Goal: Task Accomplishment & Management: Use online tool/utility

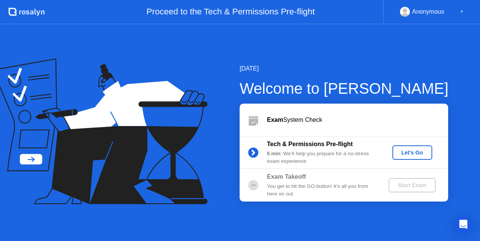
drag, startPoint x: 266, startPoint y: 1, endPoint x: 193, endPoint y: 19, distance: 75.0
click at [193, 19] on div "Proceed to the Tech & Permissions Pre-flight" at bounding box center [214, 12] width 338 height 24
click at [411, 151] on div "Let's Go" at bounding box center [412, 152] width 34 height 6
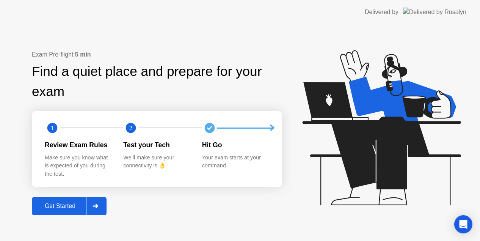
click at [68, 205] on div "Get Started" at bounding box center [60, 205] width 52 height 7
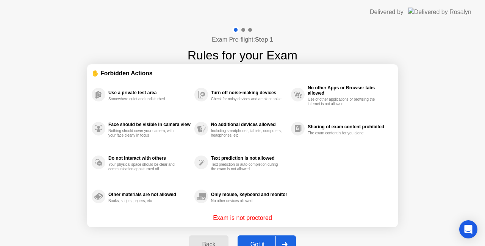
click at [263, 239] on button "Got it" at bounding box center [267, 245] width 58 height 18
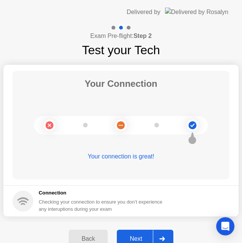
click at [145, 237] on div "Next" at bounding box center [136, 238] width 34 height 7
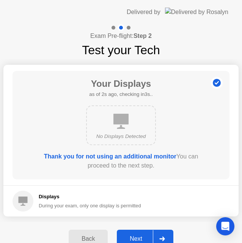
click at [143, 236] on button "Next" at bounding box center [145, 239] width 56 height 18
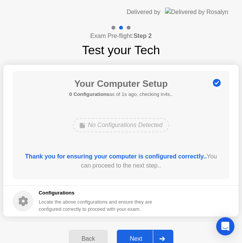
click at [139, 237] on div "Next" at bounding box center [136, 238] width 34 height 7
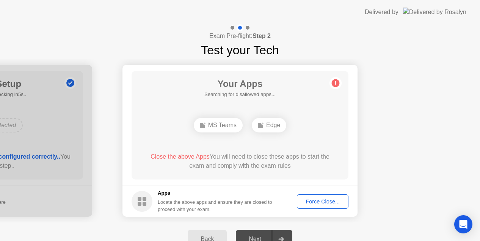
drag, startPoint x: 412, startPoint y: 2, endPoint x: 466, endPoint y: -6, distance: 54.8
click at [466, 0] on html "Delivered by Exam Pre-flight: Step 2 Test your Tech Your Connection Your connec…" at bounding box center [240, 120] width 480 height 241
click at [323, 202] on div "Force Close..." at bounding box center [322, 201] width 46 height 6
click at [325, 198] on div "Force Close..." at bounding box center [322, 201] width 46 height 6
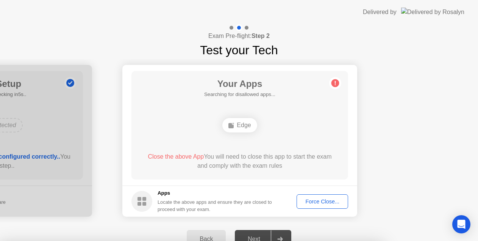
click at [327, 195] on button "Force Close..." at bounding box center [323, 201] width 52 height 14
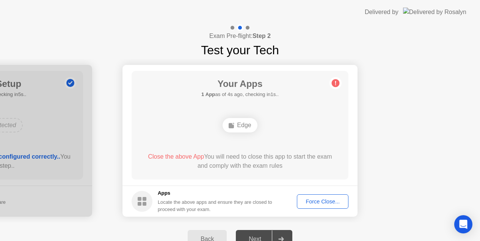
click at [325, 200] on div "Force Close..." at bounding box center [322, 201] width 46 height 6
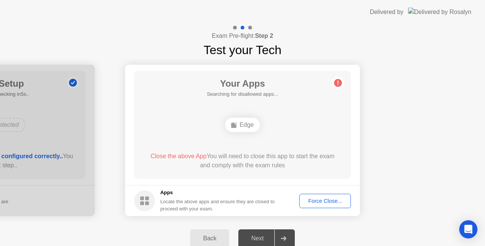
click at [235, 125] on rect at bounding box center [233, 125] width 5 height 5
click at [327, 188] on footer "Apps Locate the above apps and ensure they are closed to proceed with your exam…" at bounding box center [242, 200] width 235 height 31
click at [315, 202] on div "Force Close..." at bounding box center [325, 201] width 46 height 6
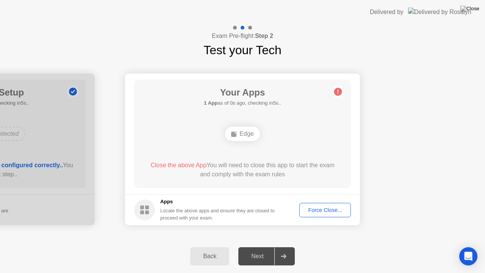
click at [259, 246] on div "Next" at bounding box center [258, 256] width 34 height 7
click at [313, 214] on button "Force Close..." at bounding box center [325, 210] width 52 height 14
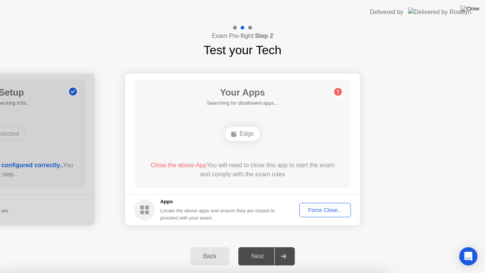
click at [418, 246] on div at bounding box center [242, 273] width 485 height 0
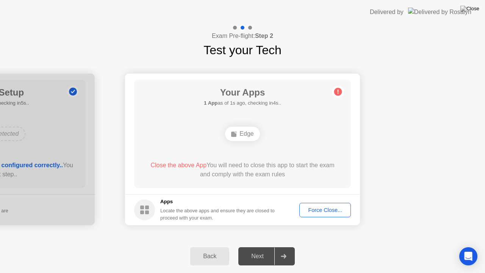
drag, startPoint x: 397, startPoint y: 0, endPoint x: 395, endPoint y: 25, distance: 24.8
click at [395, 25] on app-layout-with-logo "Delivered by Exam Pre-flight: Step 2 Test your Tech Your Connection Your connec…" at bounding box center [242, 136] width 485 height 273
click at [346, 0] on header "Delivered by" at bounding box center [242, 12] width 485 height 24
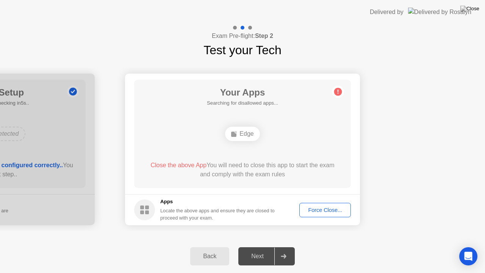
click at [346, 0] on header "Delivered by" at bounding box center [242, 12] width 485 height 24
click at [312, 222] on footer "Apps Locate the above apps and ensure they are closed to proceed with your exam…" at bounding box center [242, 209] width 235 height 31
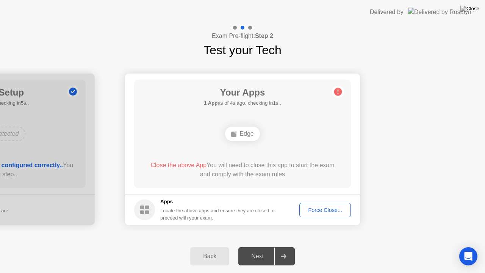
click at [312, 222] on footer "Apps Locate the above apps and ensure they are closed to proceed with your exam…" at bounding box center [242, 209] width 235 height 31
click at [243, 132] on div "Edge" at bounding box center [242, 134] width 34 height 14
click at [327, 213] on div "Force Close..." at bounding box center [325, 210] width 46 height 6
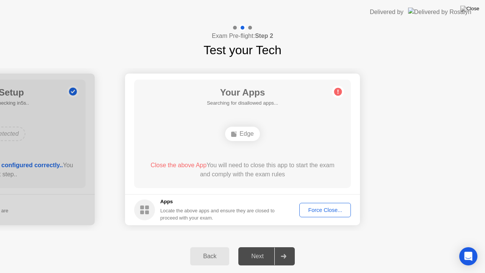
click at [480, 13] on button at bounding box center [469, 9] width 23 height 10
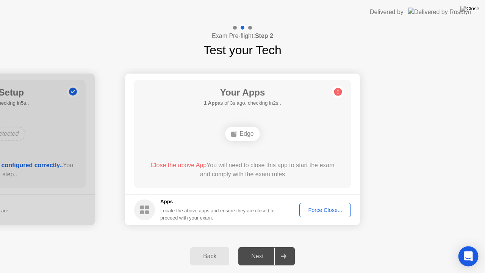
click at [469, 246] on icon "Open Intercom Messenger" at bounding box center [468, 256] width 9 height 10
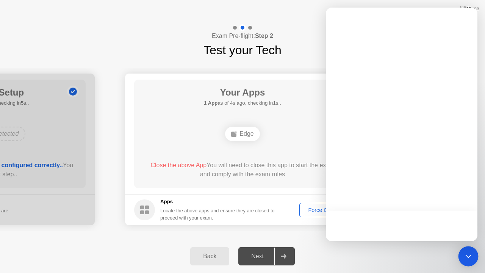
click at [469, 246] on icon "Open Intercom Messenger" at bounding box center [468, 256] width 10 height 10
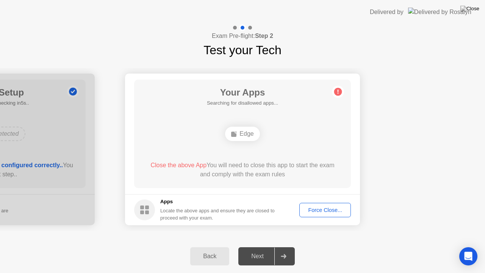
drag, startPoint x: 419, startPoint y: 221, endPoint x: 405, endPoint y: 272, distance: 52.9
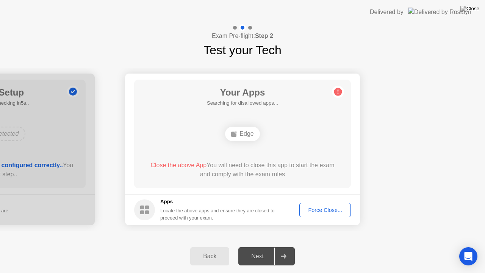
click at [405, 246] on div "Exam Pre-flight: Step 2 Test your Tech Your Connection Your connection is great…" at bounding box center [242, 148] width 485 height 249
drag, startPoint x: 405, startPoint y: 272, endPoint x: 403, endPoint y: 166, distance: 106.9
click at [403, 166] on div "Exam Pre-flight: Step 2 Test your Tech Your Connection Your connection is great…" at bounding box center [242, 148] width 485 height 249
click at [344, 246] on div "Back Next" at bounding box center [242, 255] width 485 height 33
click at [340, 246] on div "Back Next" at bounding box center [242, 255] width 485 height 33
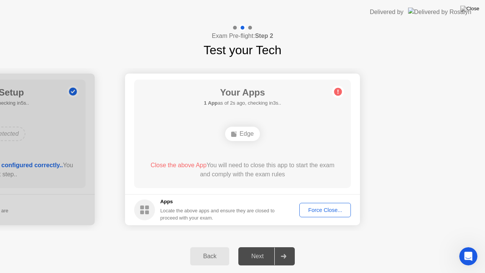
click at [346, 246] on div "Back Next" at bounding box center [242, 255] width 485 height 33
click at [337, 92] on circle at bounding box center [338, 92] width 8 height 8
click at [219, 246] on div "Back" at bounding box center [209, 256] width 34 height 7
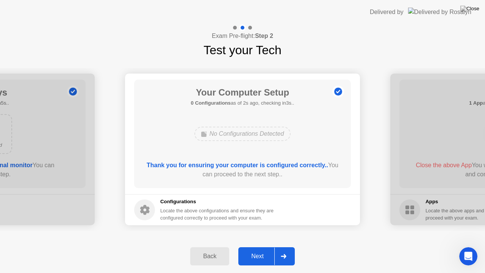
click at [283, 246] on icon at bounding box center [284, 256] width 6 height 5
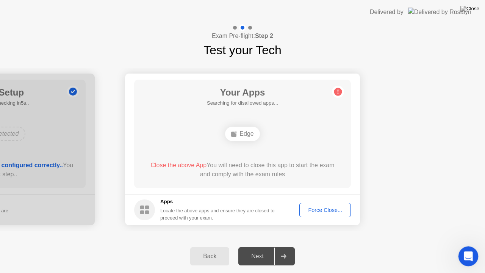
click at [471, 246] on icon "Open Intercom Messenger" at bounding box center [467, 255] width 13 height 13
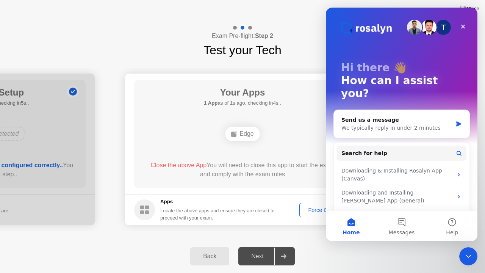
click at [441, 246] on div "Back Next" at bounding box center [242, 255] width 485 height 33
click at [311, 246] on div "Back Next" at bounding box center [242, 255] width 485 height 33
click at [349, 246] on div "Back Next" at bounding box center [242, 255] width 485 height 33
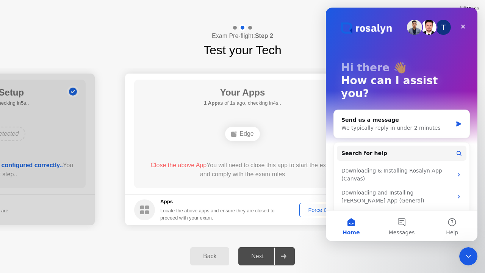
click at [349, 246] on div "Back Next" at bounding box center [242, 255] width 485 height 33
drag, startPoint x: 349, startPoint y: 254, endPoint x: 60, endPoint y: 95, distance: 330.0
click at [349, 246] on div "Back Next" at bounding box center [242, 255] width 485 height 33
drag, startPoint x: 463, startPoint y: 24, endPoint x: 478, endPoint y: 9, distance: 20.6
click at [477, 9] on html "T Hi there 👋 How can I assist you? Send us a message We typically reply in unde…" at bounding box center [402, 124] width 152 height 233
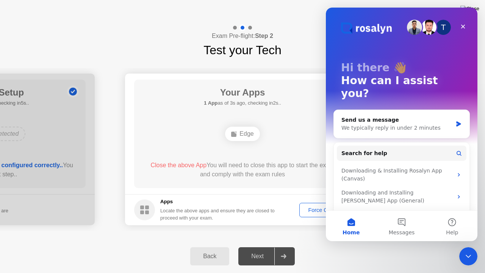
click at [478, 9] on img at bounding box center [469, 9] width 19 height 6
